Goal: Navigation & Orientation: Find specific page/section

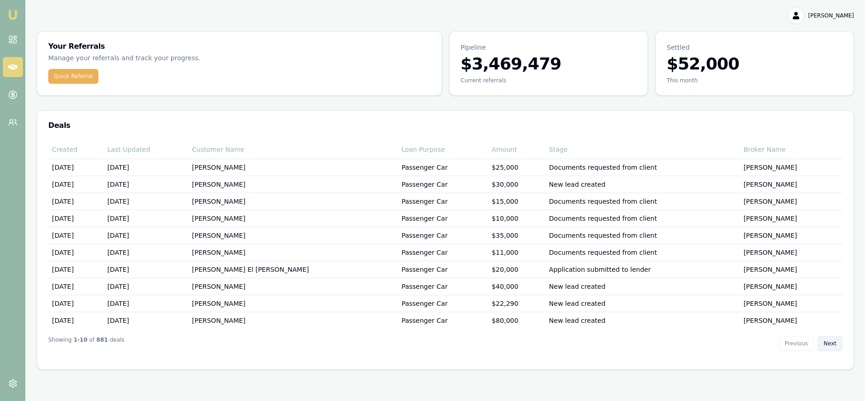
click at [830, 341] on button "Next" at bounding box center [830, 343] width 25 height 15
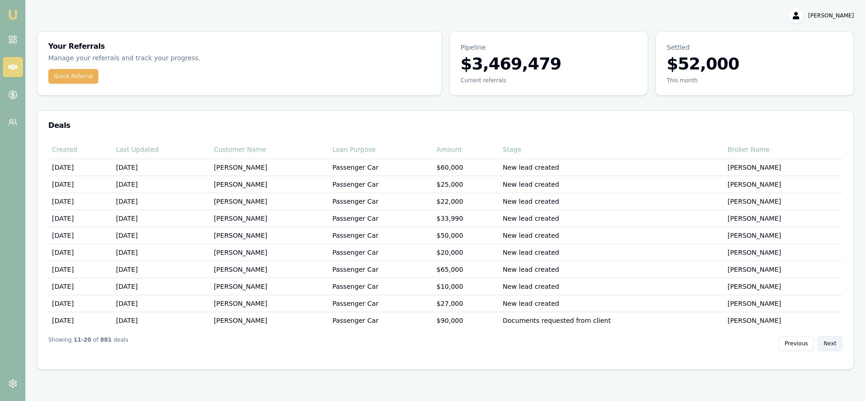
click at [831, 341] on button "Next" at bounding box center [830, 343] width 25 height 15
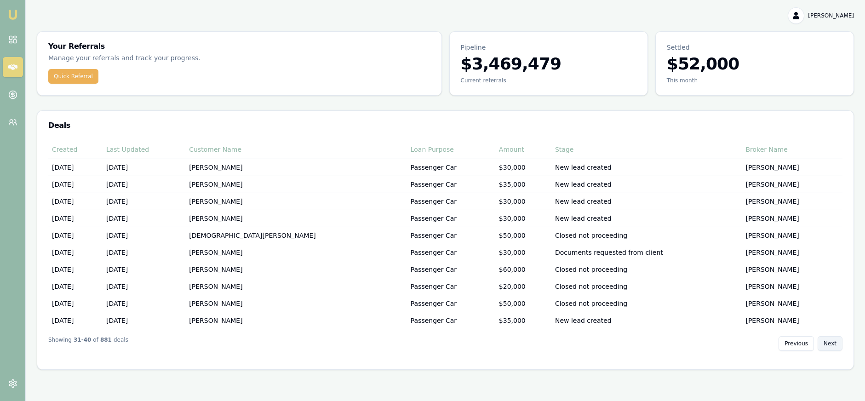
click at [831, 341] on button "Next" at bounding box center [830, 343] width 25 height 15
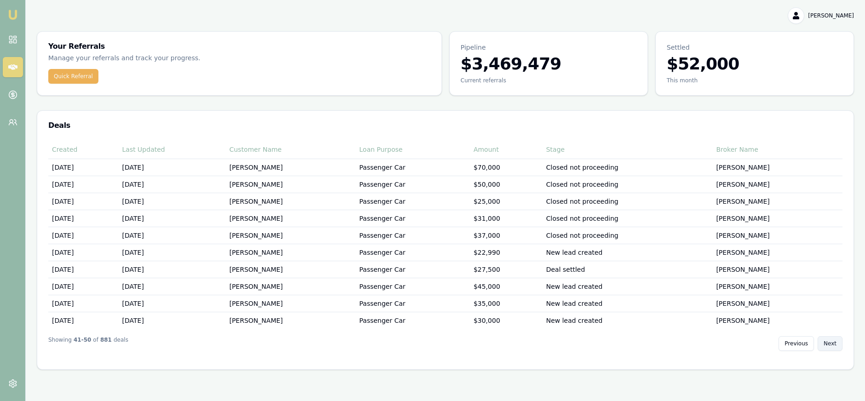
click at [831, 341] on button "Next" at bounding box center [830, 343] width 25 height 15
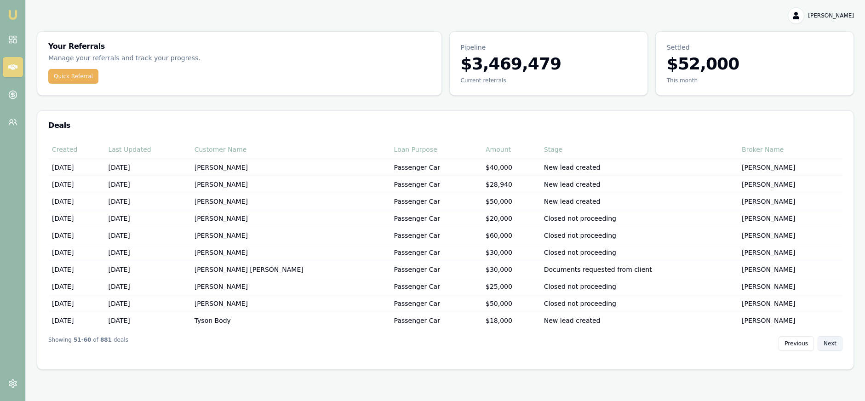
click at [831, 341] on button "Next" at bounding box center [830, 343] width 25 height 15
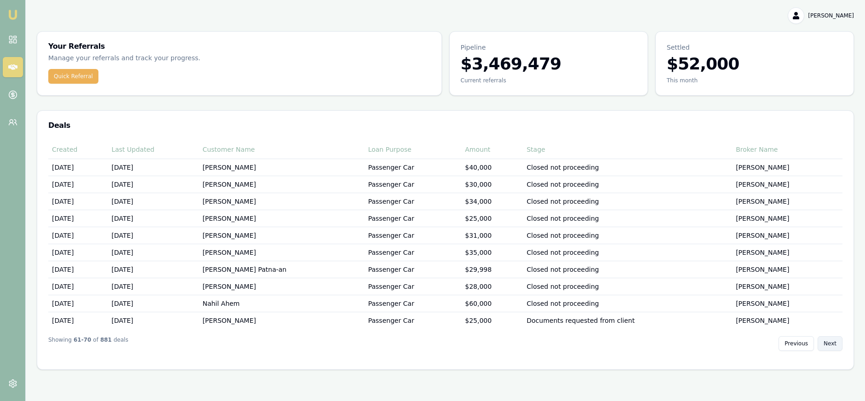
click at [831, 341] on button "Next" at bounding box center [830, 343] width 25 height 15
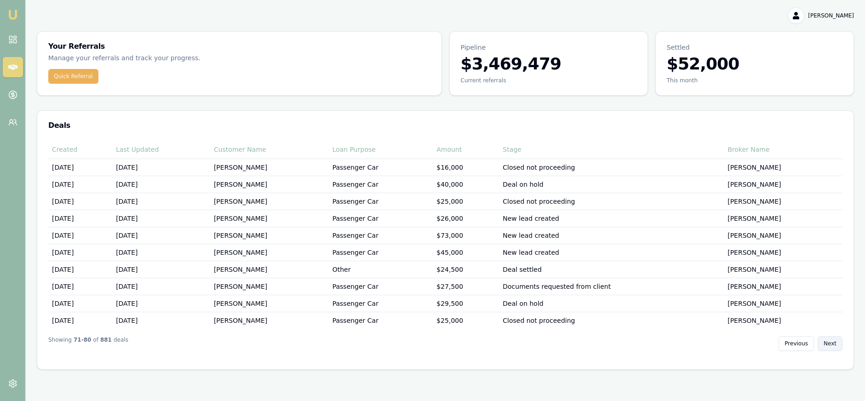
click at [831, 341] on button "Next" at bounding box center [830, 343] width 25 height 15
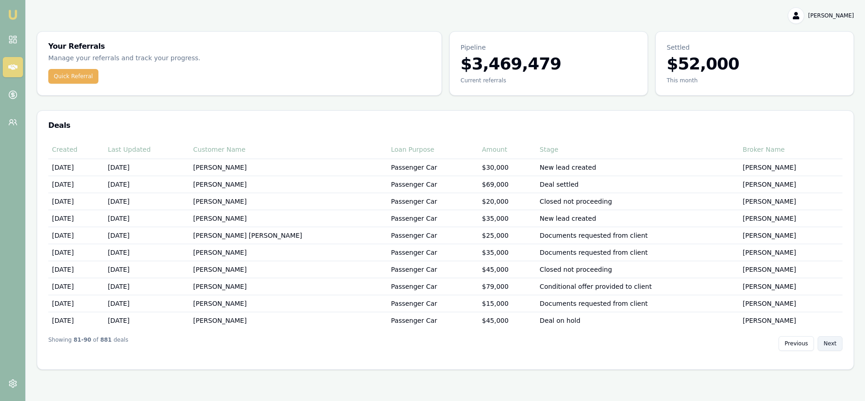
click at [831, 341] on button "Next" at bounding box center [830, 343] width 25 height 15
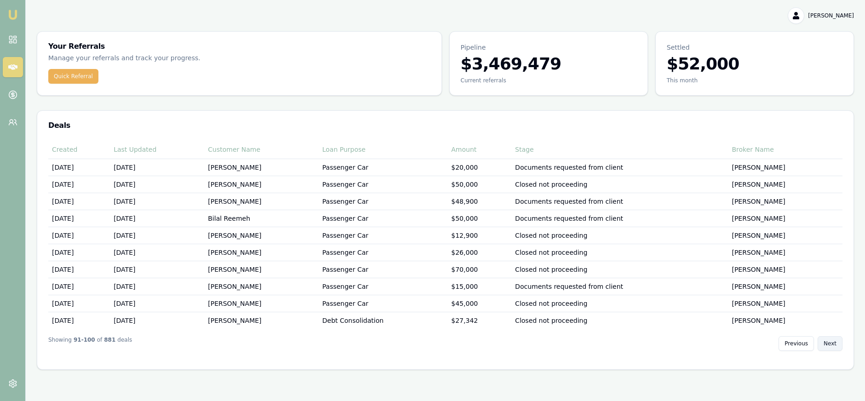
click at [831, 341] on button "Next" at bounding box center [830, 343] width 25 height 15
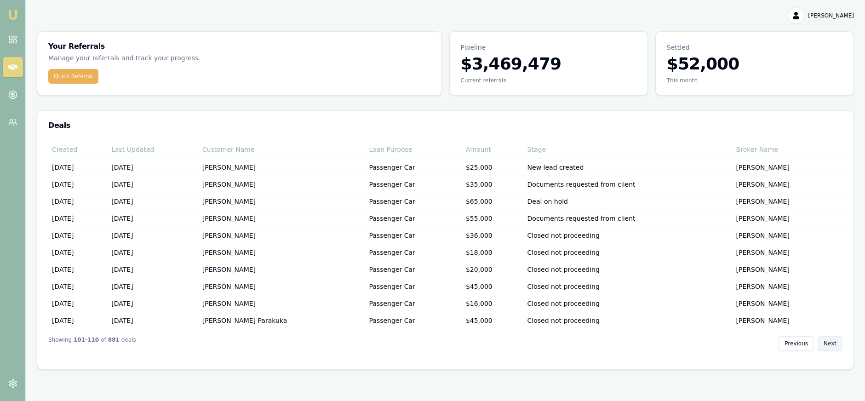
click at [831, 341] on button "Next" at bounding box center [830, 343] width 25 height 15
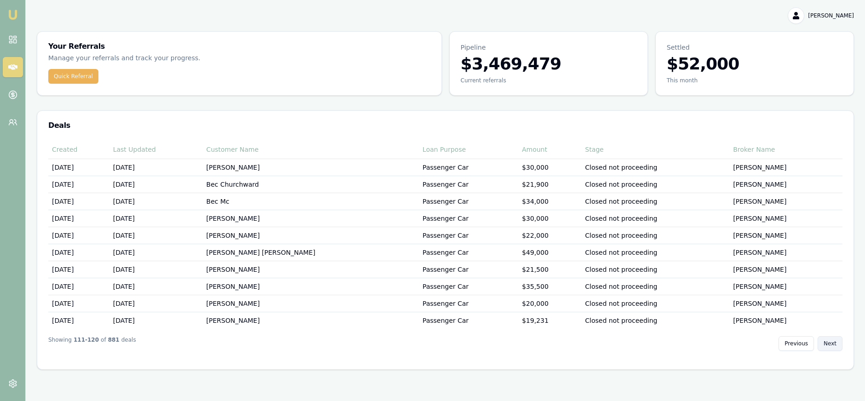
click at [831, 341] on button "Next" at bounding box center [830, 343] width 25 height 15
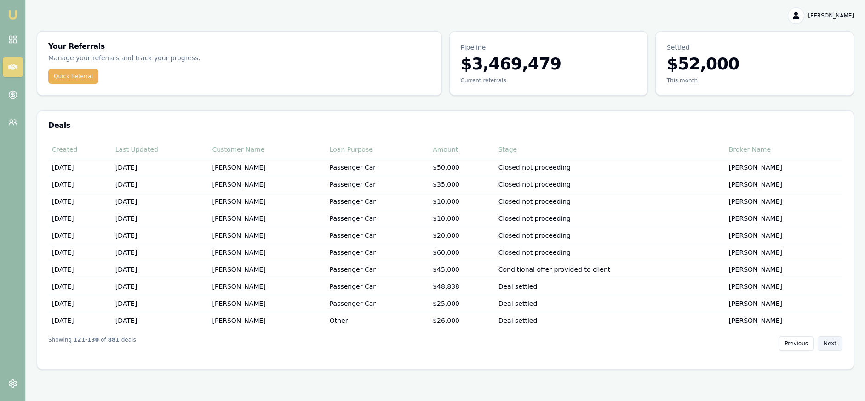
click at [831, 341] on button "Next" at bounding box center [830, 343] width 25 height 15
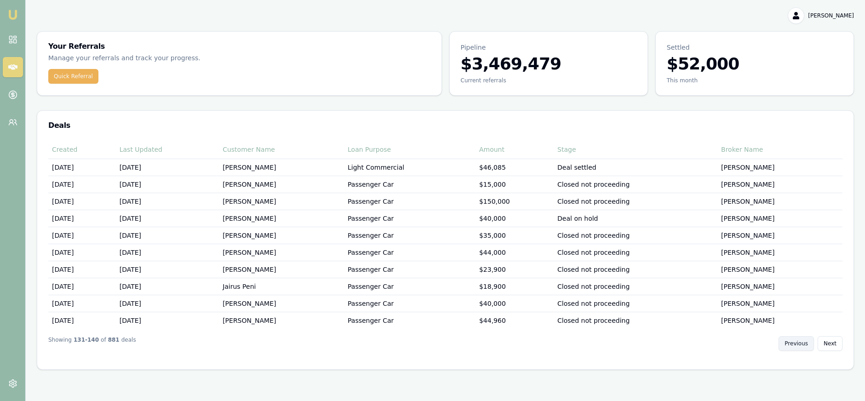
drag, startPoint x: 801, startPoint y: 342, endPoint x: 806, endPoint y: 342, distance: 5.1
click at [802, 342] on button "Previous" at bounding box center [796, 343] width 35 height 15
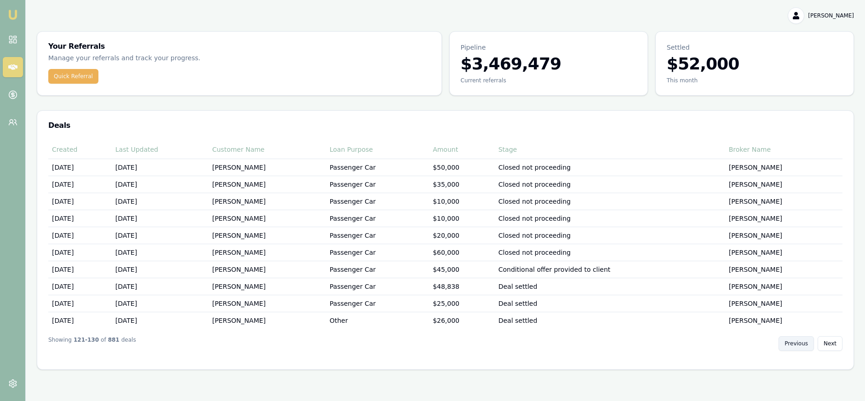
click at [806, 342] on button "Previous" at bounding box center [796, 343] width 35 height 15
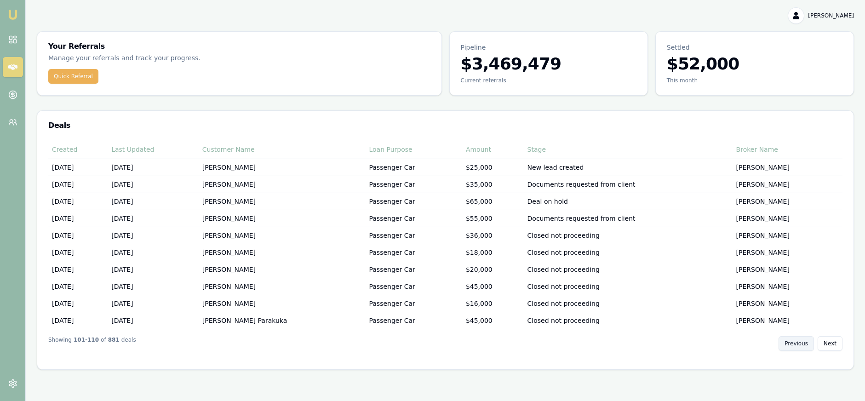
click at [806, 342] on button "Previous" at bounding box center [796, 343] width 35 height 15
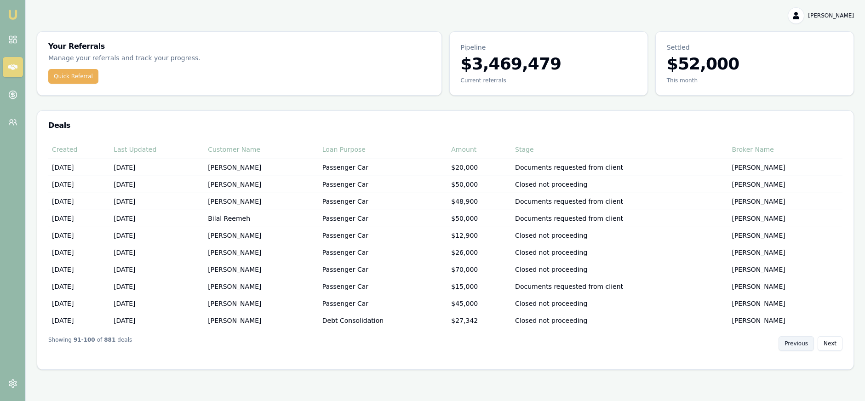
click at [806, 342] on button "Previous" at bounding box center [796, 343] width 35 height 15
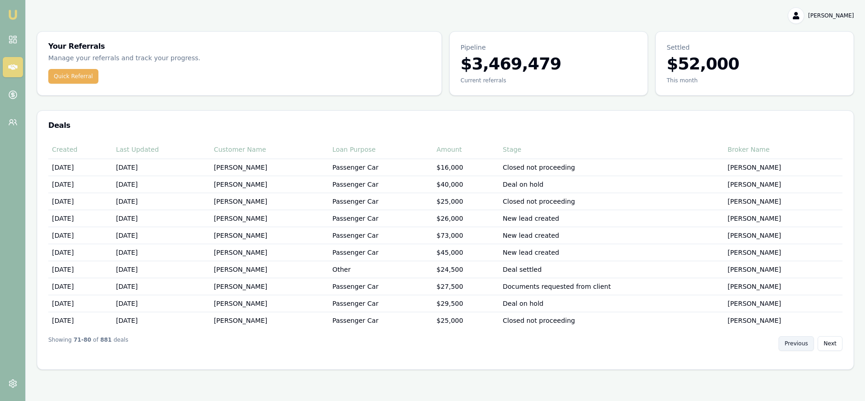
click at [806, 342] on button "Previous" at bounding box center [796, 343] width 35 height 15
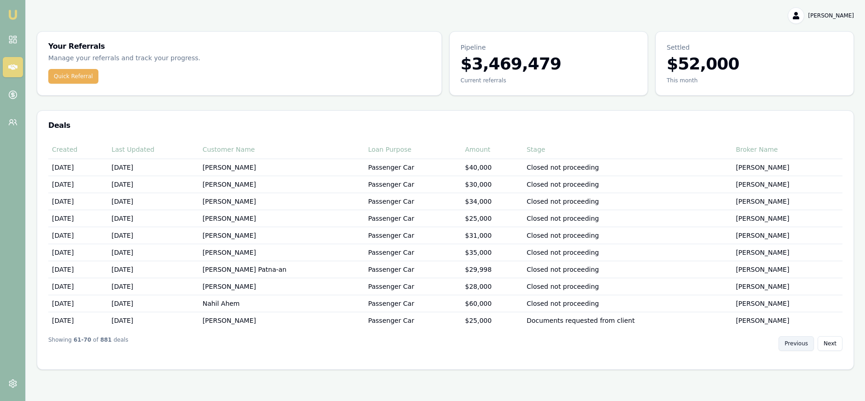
click at [806, 342] on button "Previous" at bounding box center [796, 343] width 35 height 15
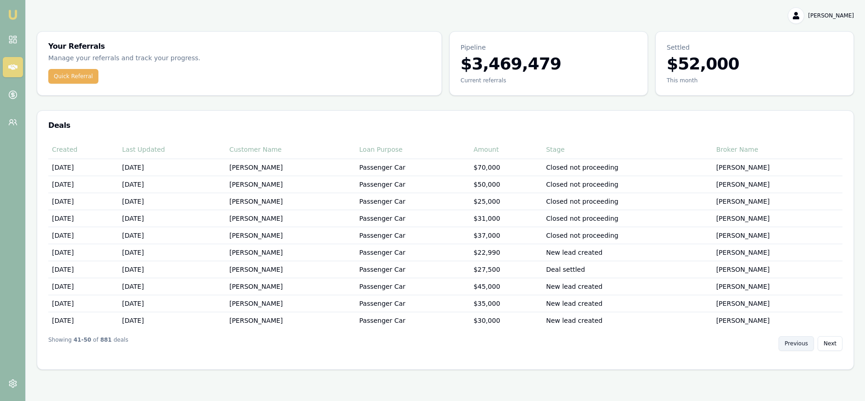
click at [806, 342] on button "Previous" at bounding box center [796, 343] width 35 height 15
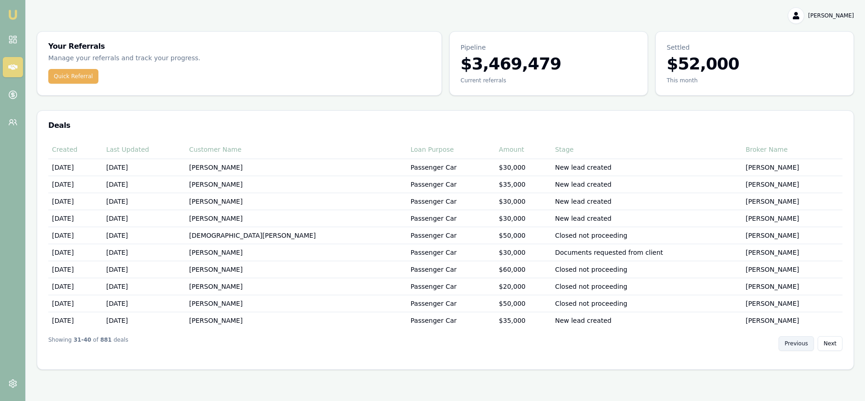
click at [806, 344] on button "Previous" at bounding box center [796, 343] width 35 height 15
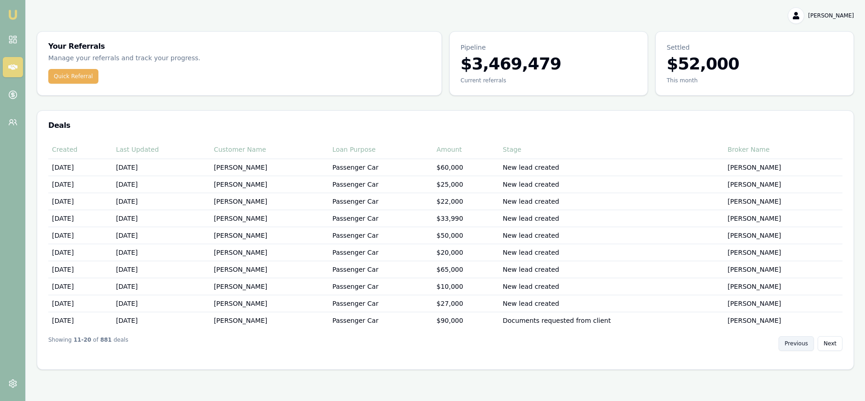
click at [806, 344] on button "Previous" at bounding box center [796, 343] width 35 height 15
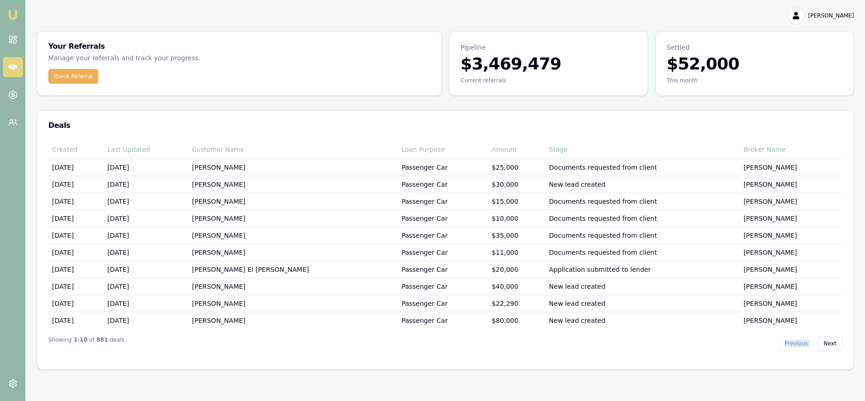
click at [806, 344] on div "Previous Next" at bounding box center [811, 343] width 64 height 15
